Goal: Information Seeking & Learning: Learn about a topic

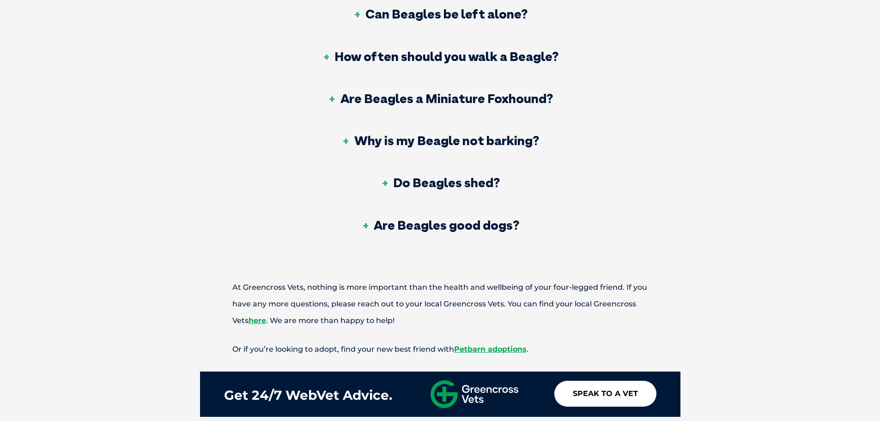
scroll to position [3050, 0]
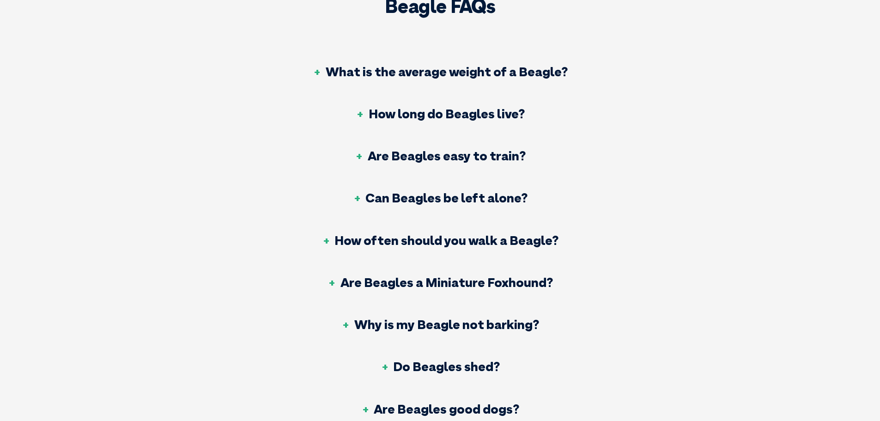
click at [499, 70] on h3 "What is the average weight of a Beagle?" at bounding box center [440, 71] width 255 height 13
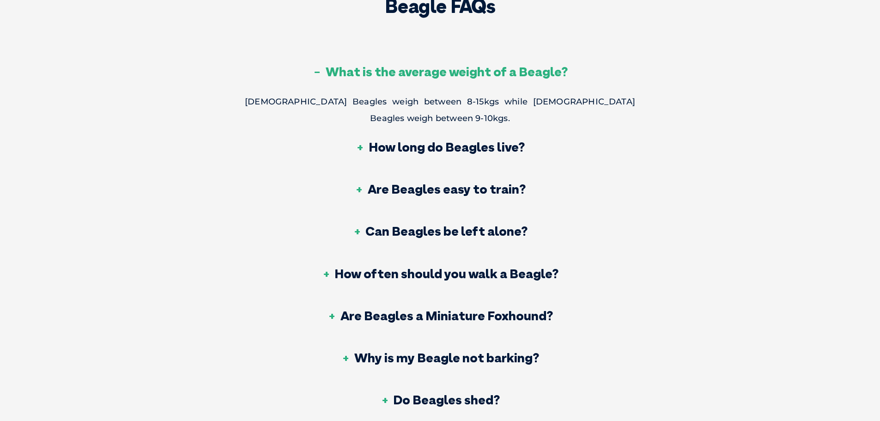
click at [499, 70] on h3 "What is the average weight of a Beagle?" at bounding box center [440, 71] width 255 height 13
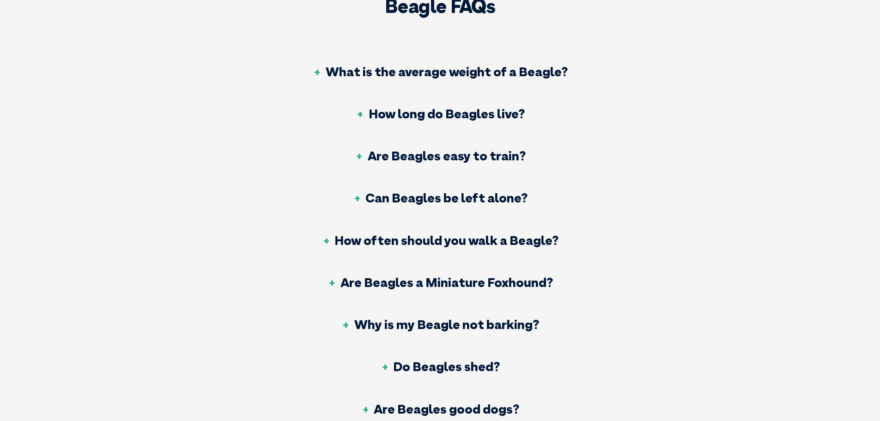
click at [522, 246] on h3 "How often should you walk a Beagle?" at bounding box center [440, 240] width 237 height 13
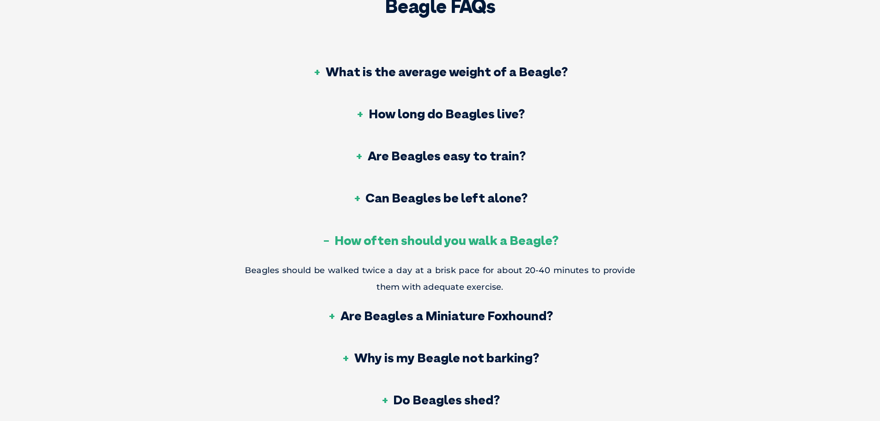
click at [522, 246] on h3 "How often should you walk a Beagle?" at bounding box center [440, 240] width 237 height 13
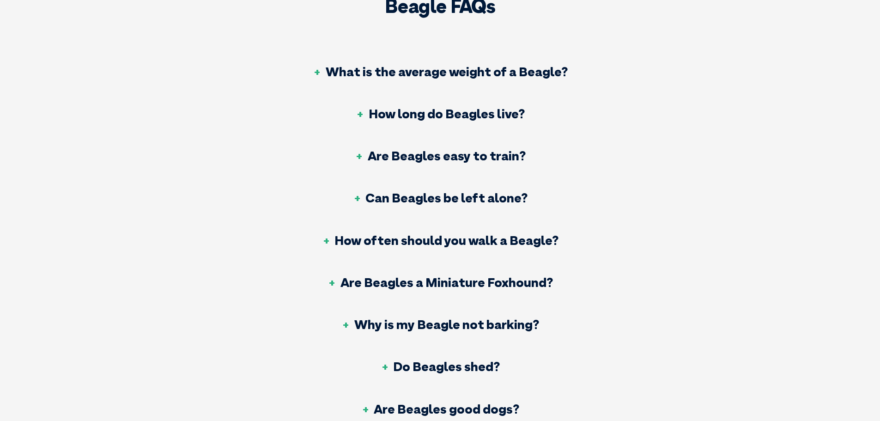
click at [535, 251] on div "How often should you walk a Beagle?" at bounding box center [440, 241] width 391 height 42
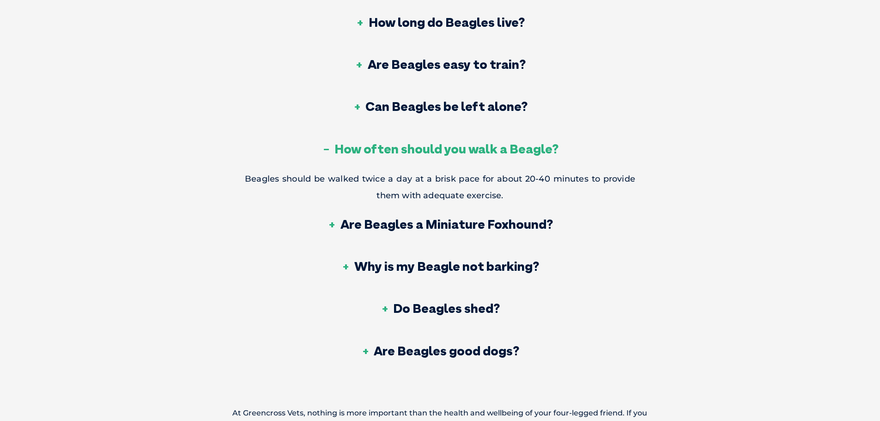
scroll to position [3143, 0]
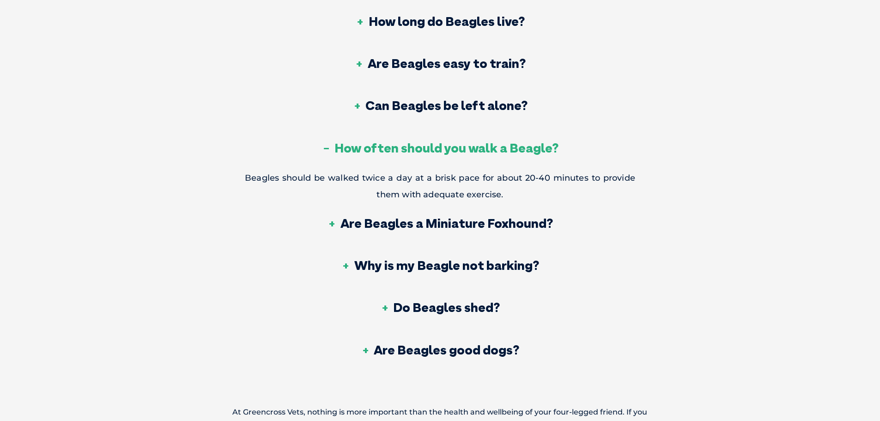
click at [484, 143] on h3 "How often should you walk a Beagle?" at bounding box center [440, 147] width 237 height 13
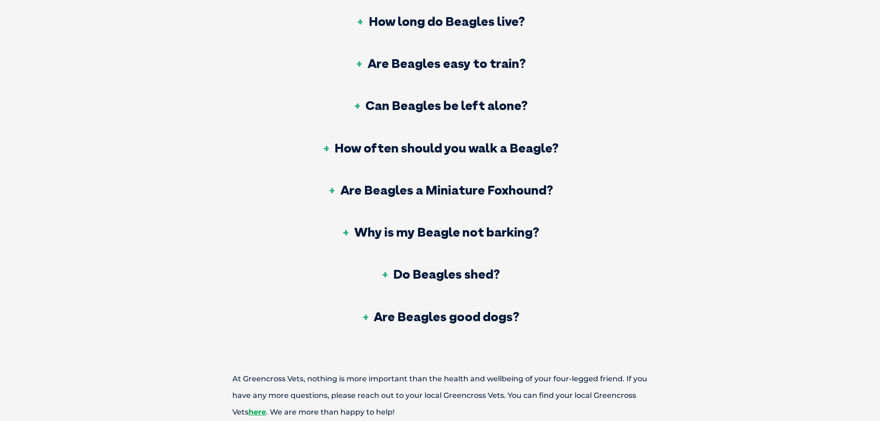
click at [370, 196] on h3 "Are Beagles a Miniature Foxhound?" at bounding box center [441, 189] width 226 height 13
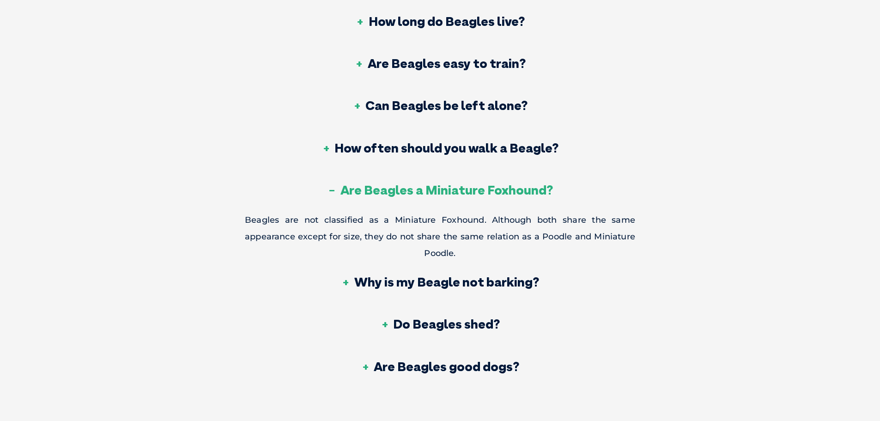
click at [370, 196] on h3 "Are Beagles a Miniature Foxhound?" at bounding box center [441, 189] width 226 height 13
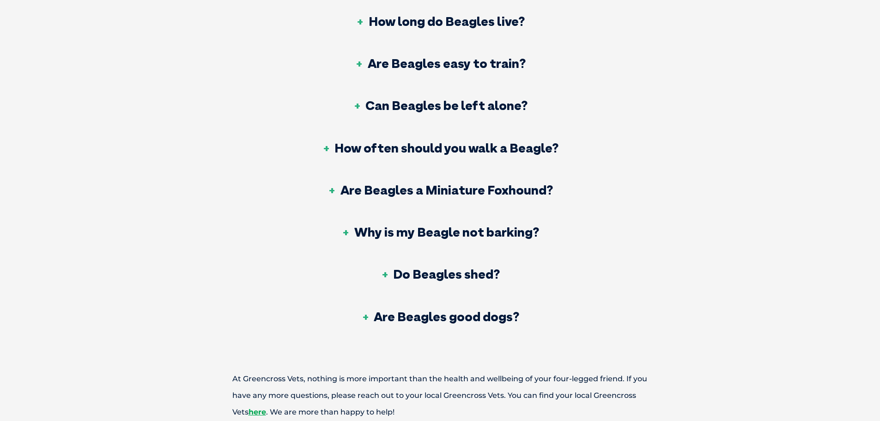
click at [515, 229] on h3 "Why is my Beagle not barking?" at bounding box center [441, 232] width 198 height 13
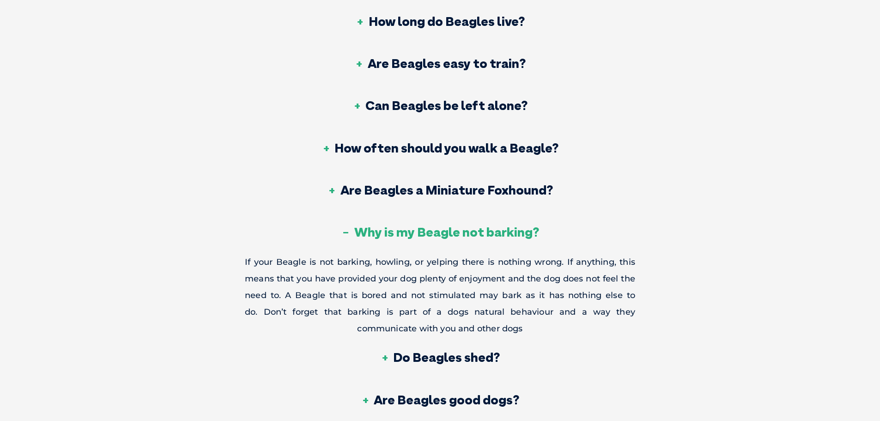
click at [531, 232] on h3 "Why is my Beagle not barking?" at bounding box center [441, 232] width 198 height 13
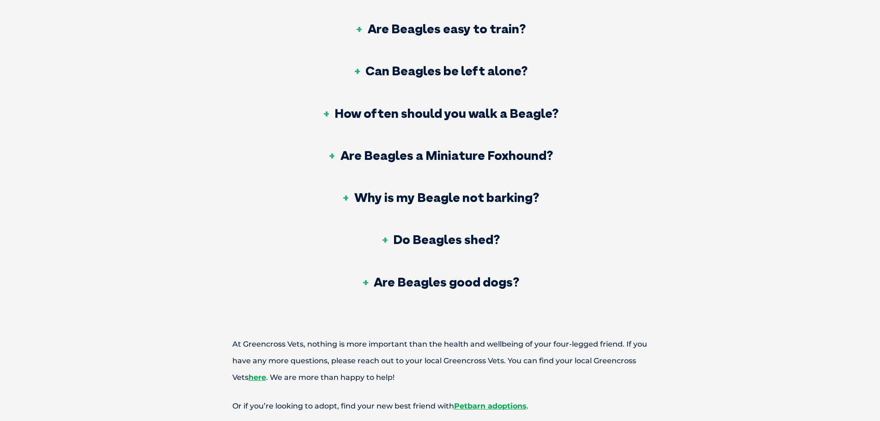
scroll to position [3235, 0]
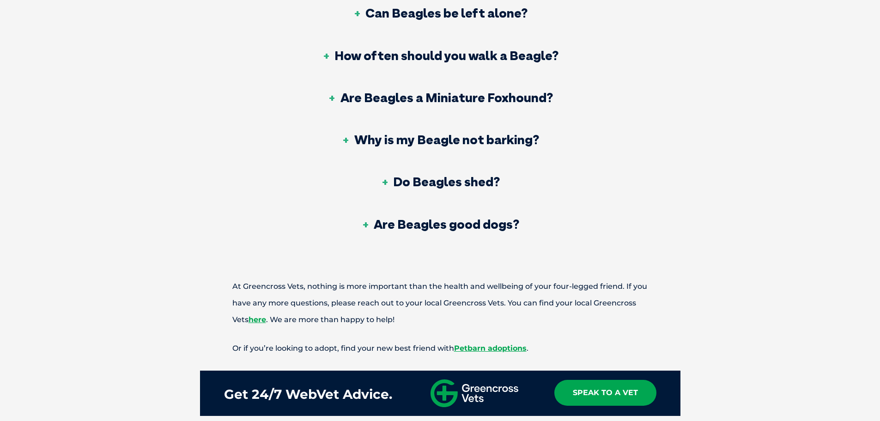
click at [477, 187] on h3 "Do Beagles shed?" at bounding box center [440, 181] width 120 height 13
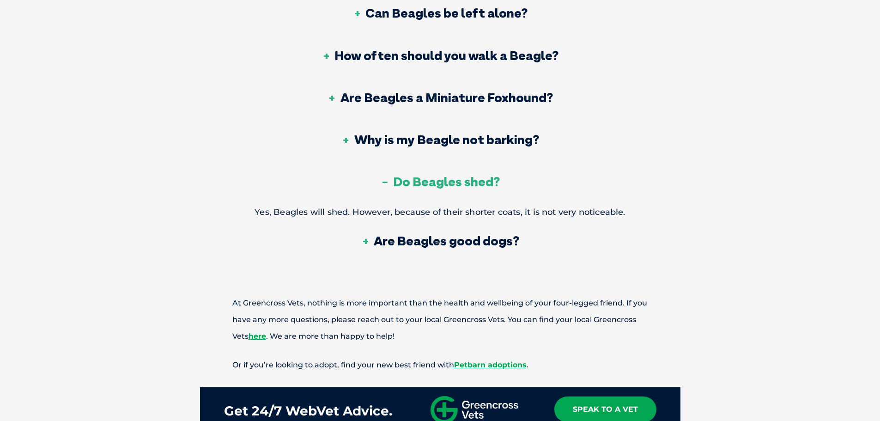
click at [477, 187] on h3 "Do Beagles shed?" at bounding box center [440, 181] width 120 height 13
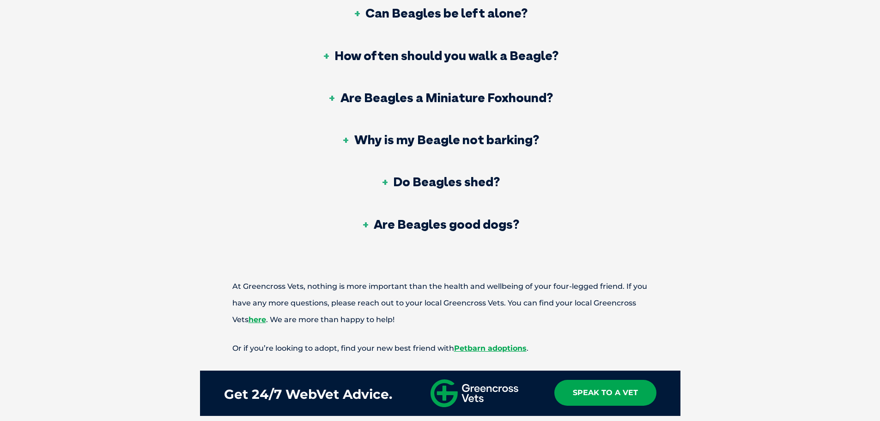
click at [483, 220] on h3 "Are Beagles good dogs?" at bounding box center [440, 224] width 159 height 13
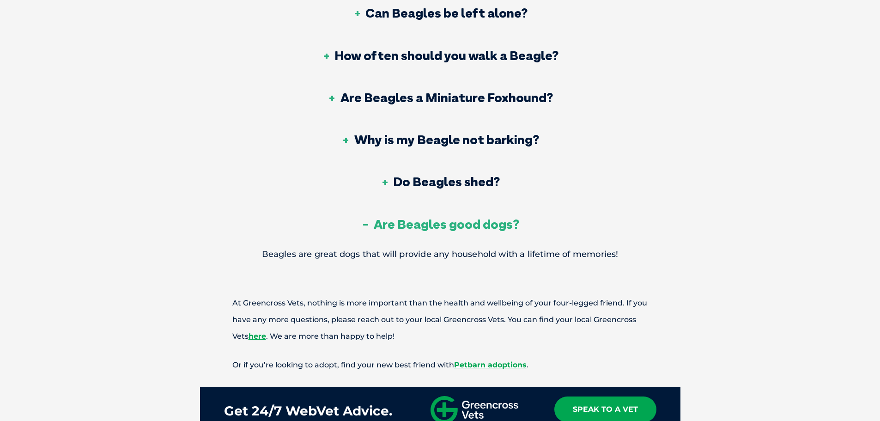
click at [518, 220] on h3 "Are Beagles good dogs?" at bounding box center [440, 224] width 159 height 13
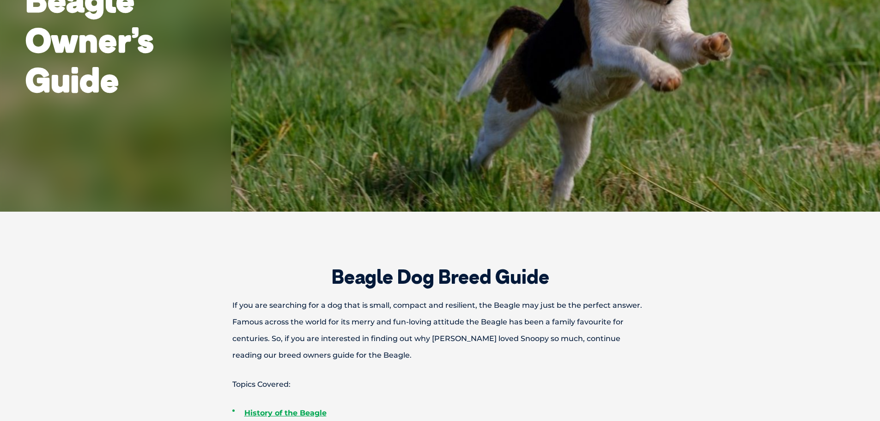
scroll to position [185, 0]
